Goal: Information Seeking & Learning: Learn about a topic

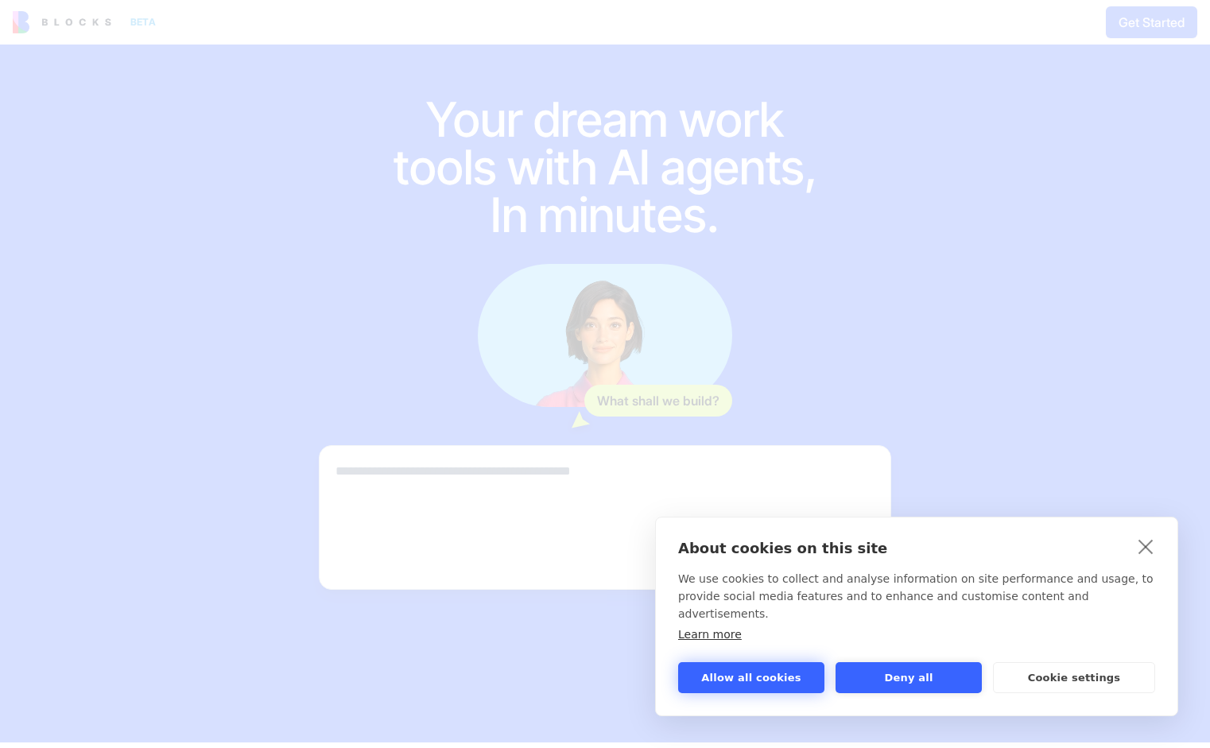
click at [759, 676] on button "Allow all cookies" at bounding box center [751, 677] width 146 height 31
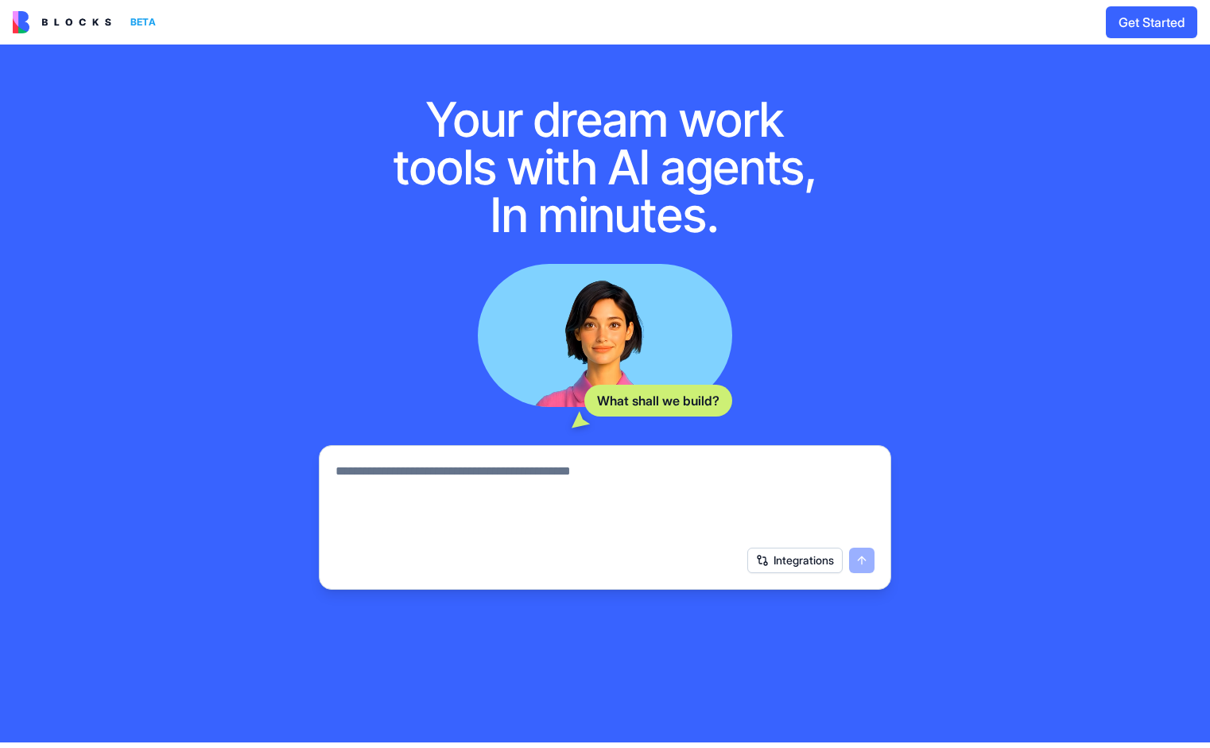
click at [791, 573] on button "Integrations" at bounding box center [795, 560] width 95 height 25
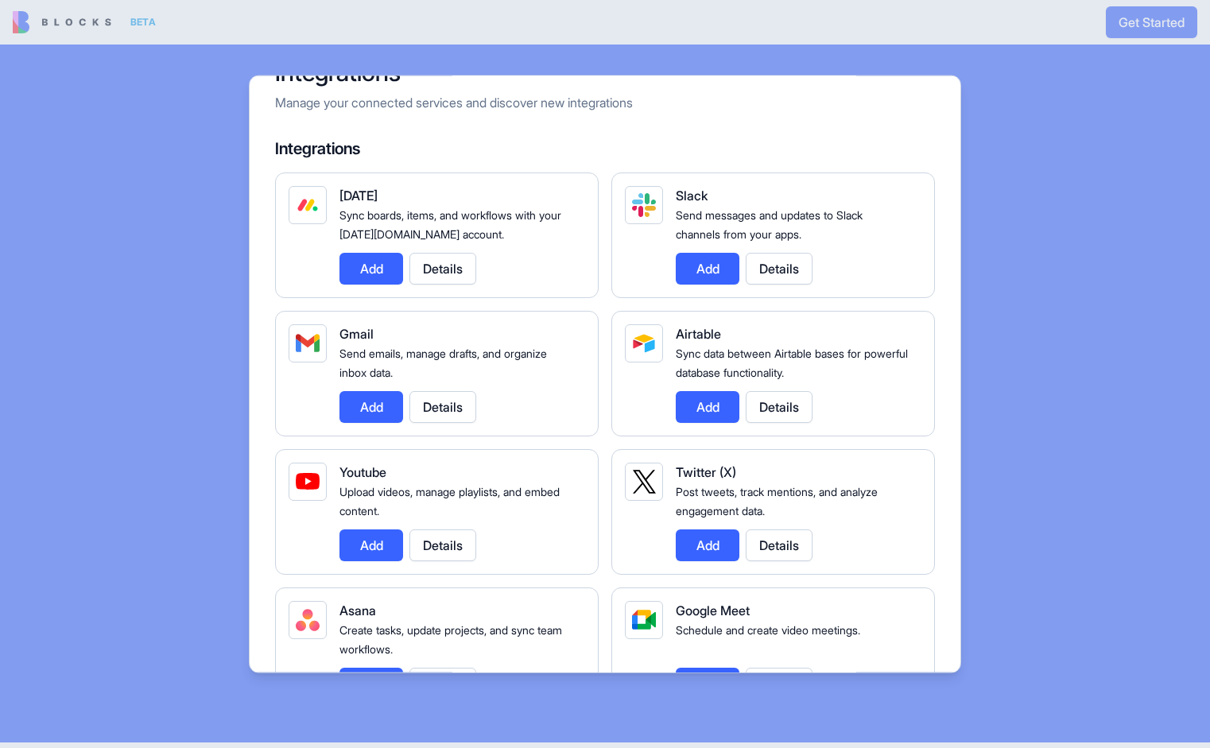
scroll to position [40, 0]
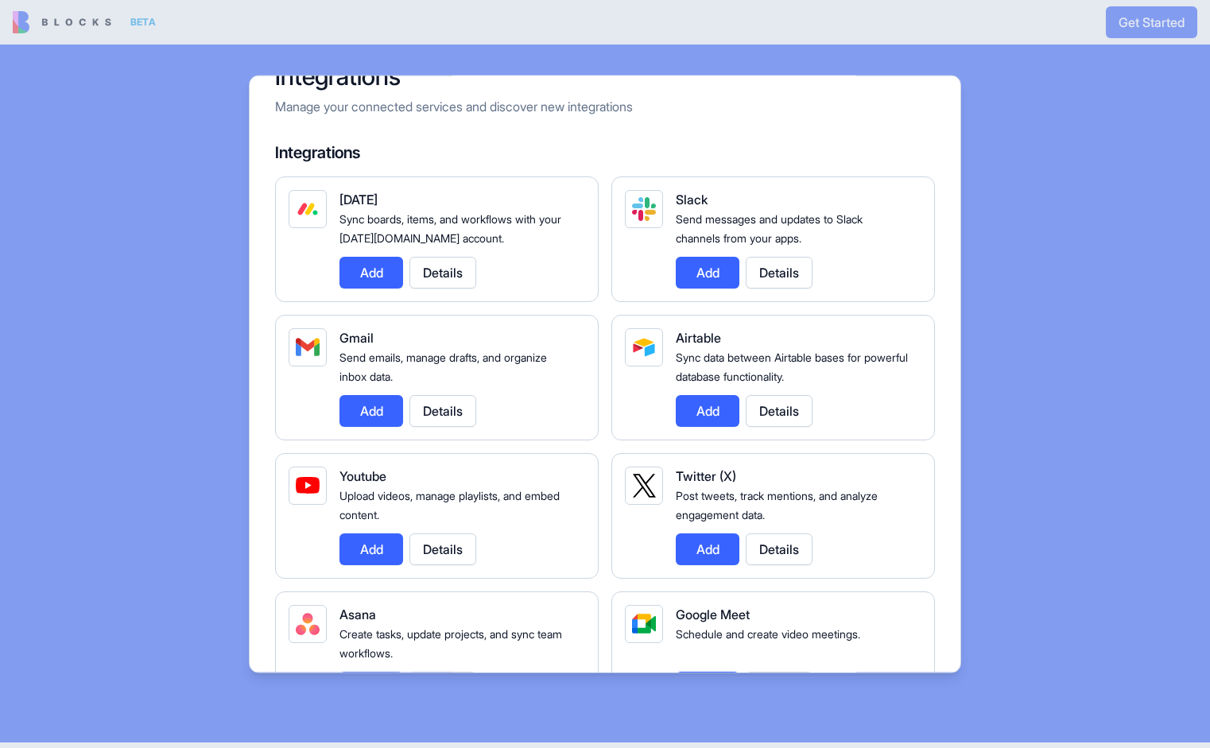
click at [367, 410] on button "Add" at bounding box center [372, 410] width 64 height 32
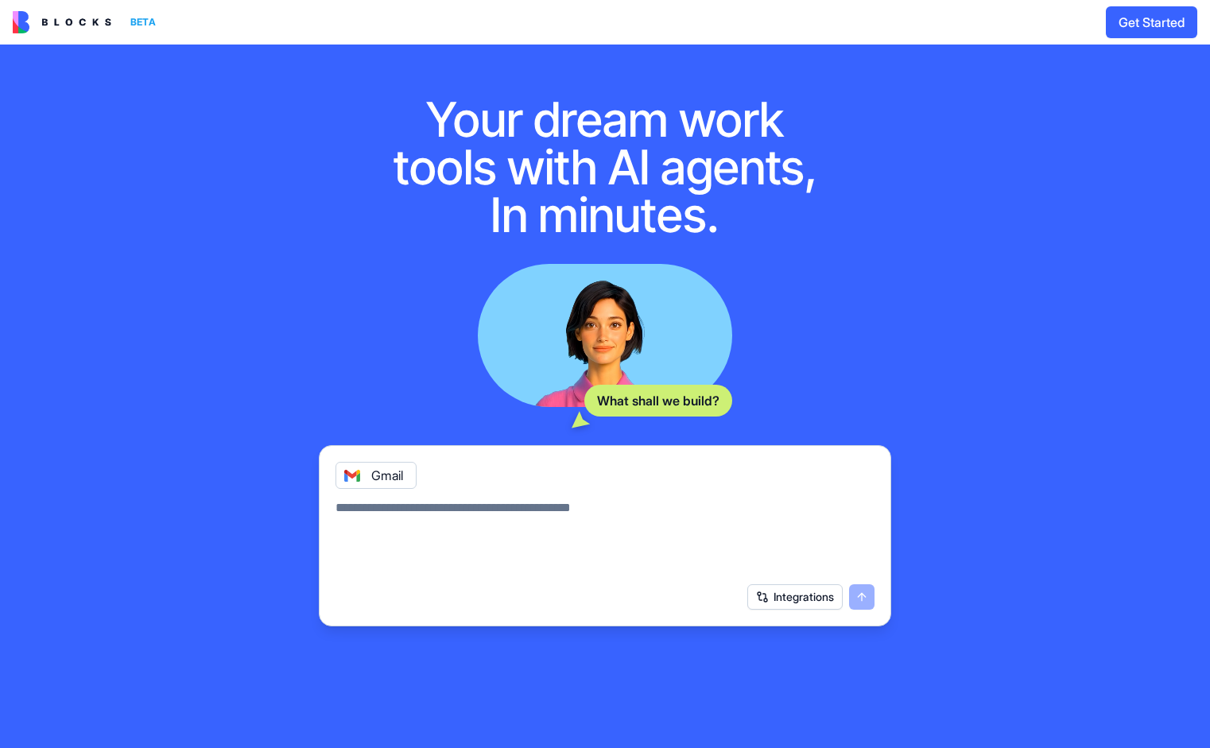
click at [35, 28] on img at bounding box center [62, 22] width 99 height 22
click at [60, 21] on img at bounding box center [62, 22] width 99 height 22
click at [124, 24] on div "BETA" at bounding box center [143, 22] width 38 height 22
click at [84, 20] on img at bounding box center [62, 22] width 99 height 22
click at [33, 20] on img at bounding box center [62, 22] width 99 height 22
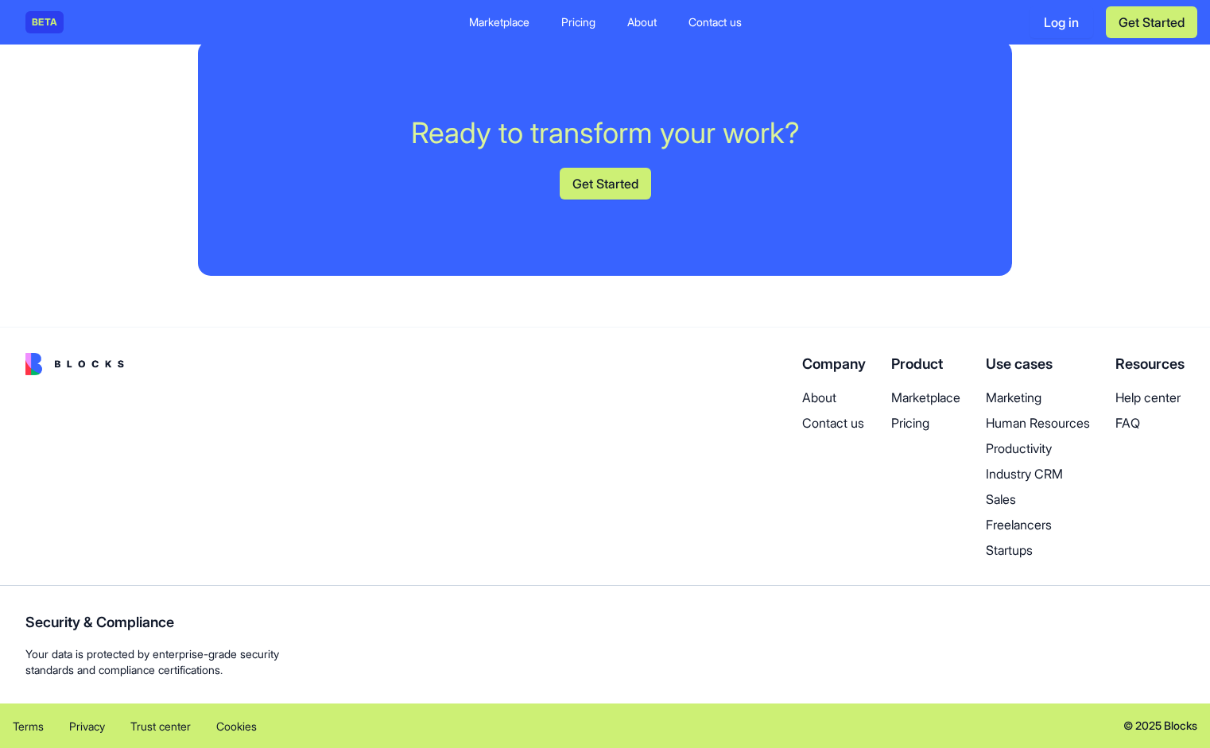
scroll to position [4148, 0]
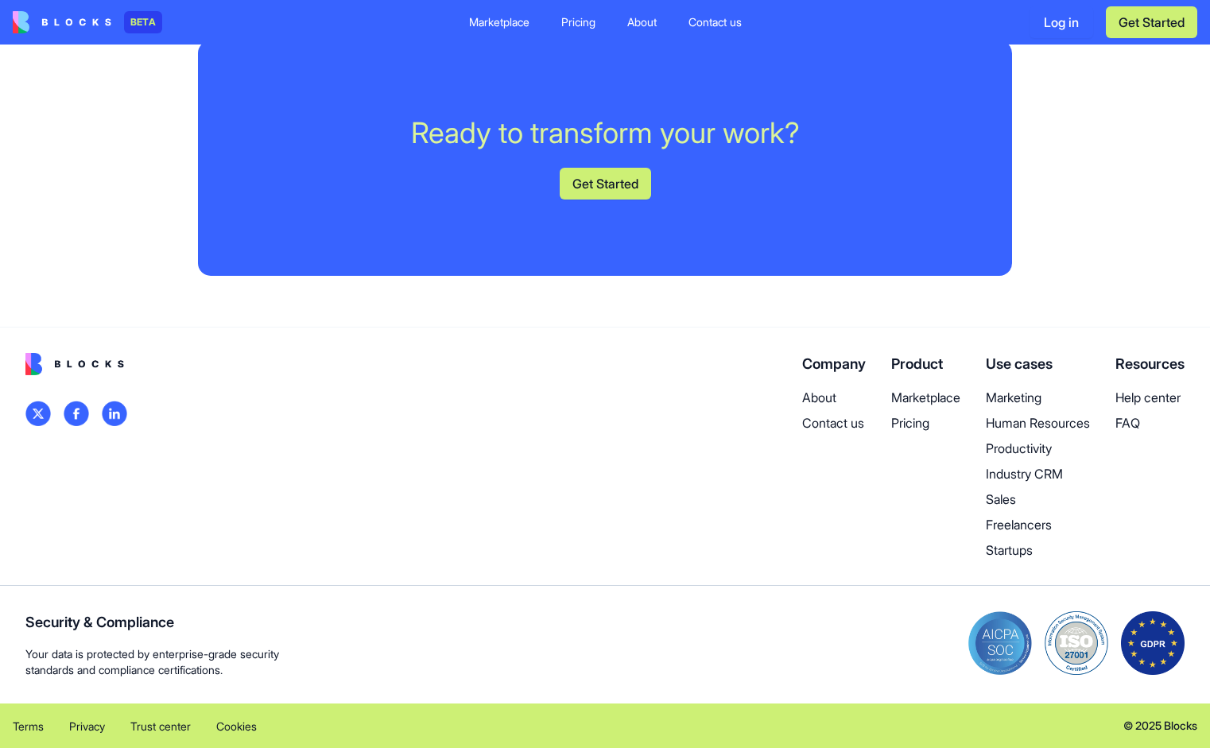
click at [897, 425] on p "Pricing" at bounding box center [925, 423] width 69 height 19
